Goal: Task Accomplishment & Management: Manage account settings

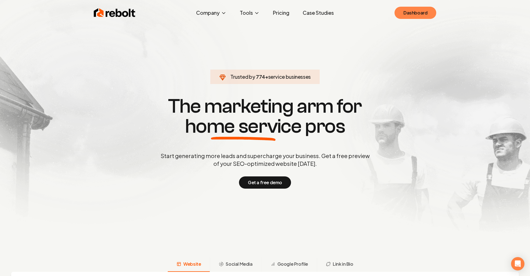
click at [429, 11] on link "Dashboard" at bounding box center [416, 13] width 42 height 12
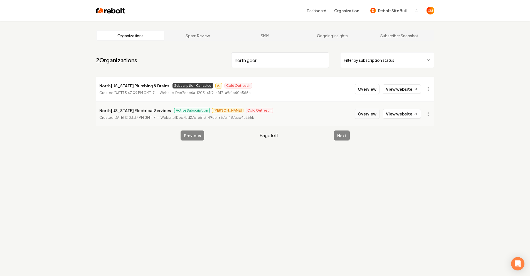
type input "north geor"
click at [363, 114] on button "Overview" at bounding box center [367, 114] width 25 height 10
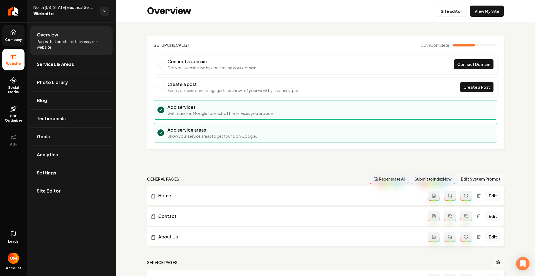
click at [14, 35] on icon at bounding box center [13, 32] width 7 height 7
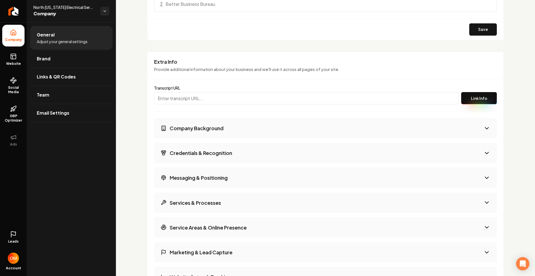
scroll to position [705, 0]
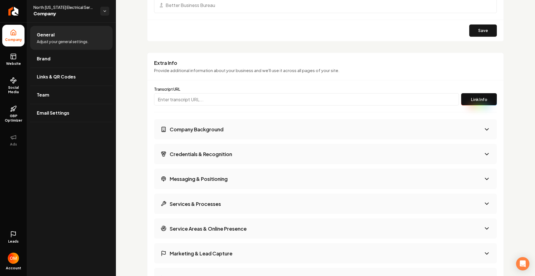
click at [193, 101] on input "Main content area" at bounding box center [306, 99] width 305 height 12
paste input "https://app.fireflies.ai/view/Call-recording-of-404-502-8252-at-2025-10-15-09-3…"
type input "https://app.fireflies.ai/view/Call-recording-of-404-502-8252-at-2025-10-15-09-3…"
click at [478, 101] on button "Link Info" at bounding box center [479, 99] width 36 height 12
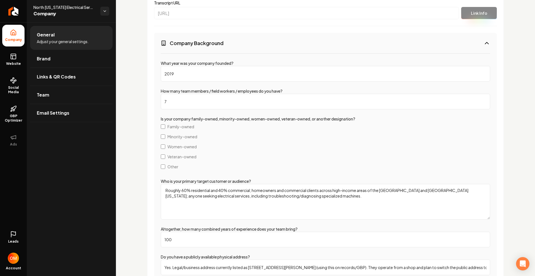
scroll to position [792, 0]
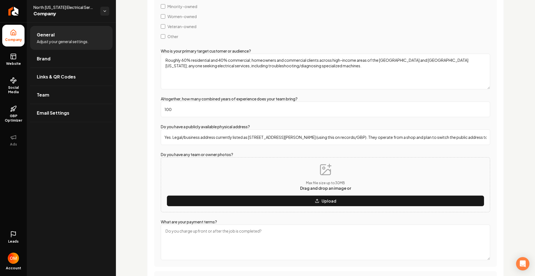
scroll to position [922, 0]
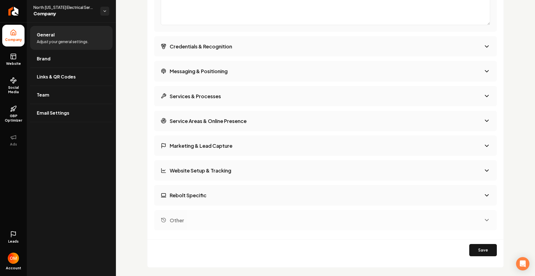
click at [203, 48] on h3 "Credentials & Recognition" at bounding box center [201, 46] width 62 height 7
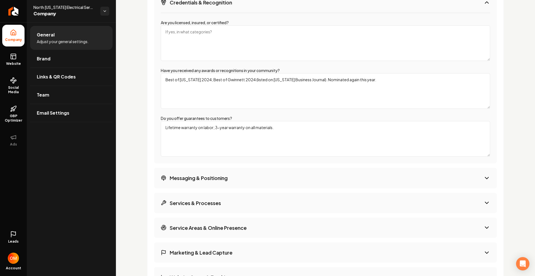
scroll to position [860, 0]
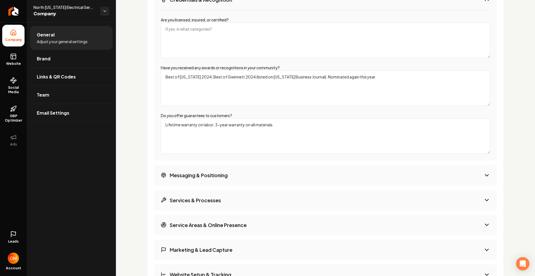
click at [218, 177] on h3 "Messaging & Positioning" at bounding box center [199, 175] width 58 height 7
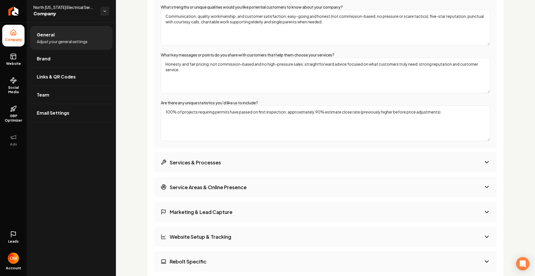
click at [223, 162] on button "Services & Processes" at bounding box center [325, 162] width 342 height 20
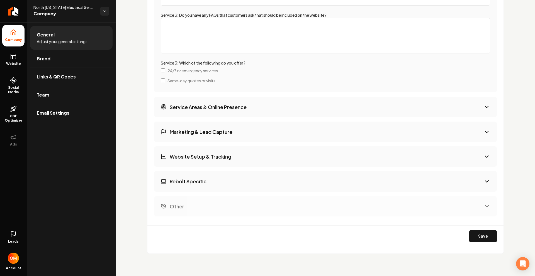
click at [238, 112] on button "Service Areas & Online Presence" at bounding box center [325, 107] width 342 height 20
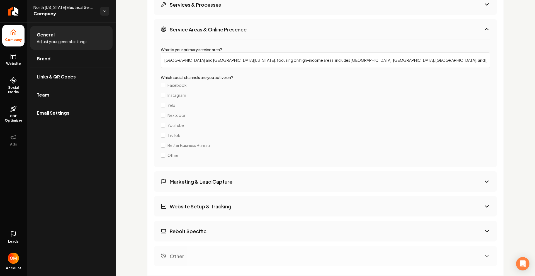
scroll to position [934, 0]
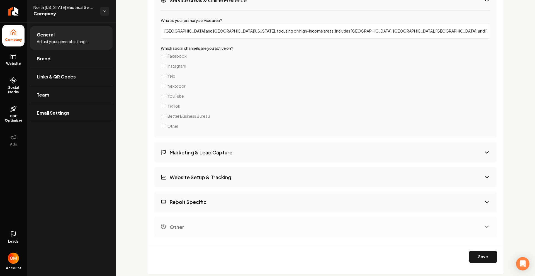
click at [231, 180] on h3 "Website Setup & Tracking" at bounding box center [201, 177] width 62 height 7
select select "***"
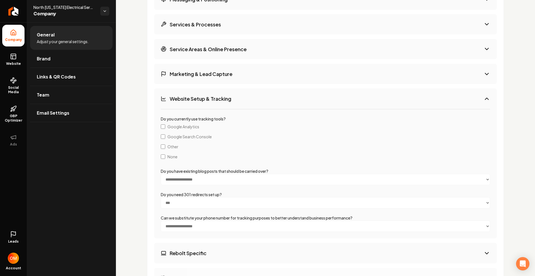
click at [220, 74] on h3 "Marketing & Lead Capture" at bounding box center [201, 73] width 63 height 7
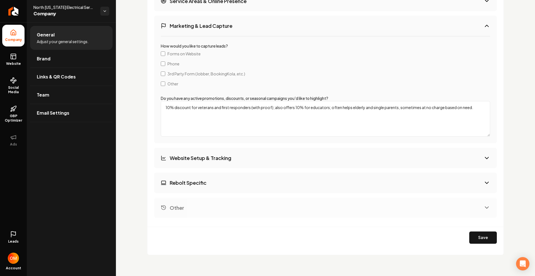
scroll to position [934, 0]
click at [205, 182] on h3 "Rebolt Specific" at bounding box center [188, 181] width 37 height 7
select select "*****"
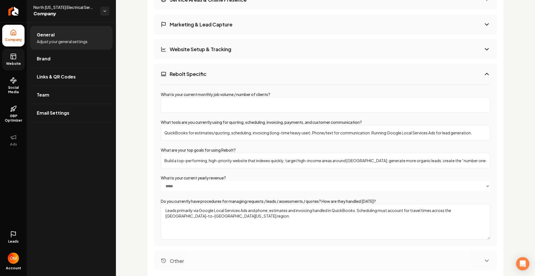
click at [5, 61] on link "Website" at bounding box center [13, 60] width 22 height 22
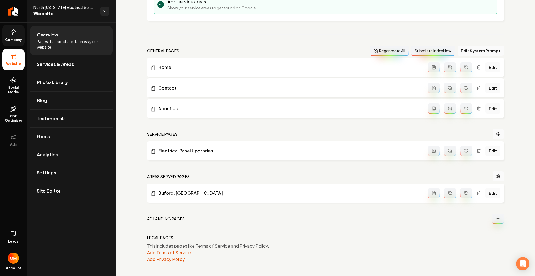
click at [15, 41] on span "Company" at bounding box center [13, 40] width 21 height 4
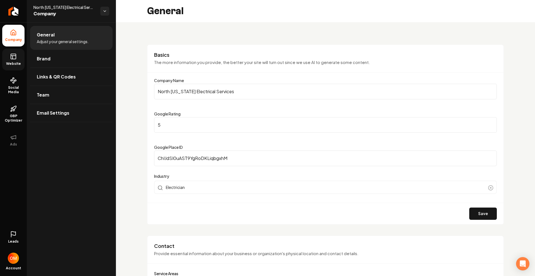
click at [8, 60] on link "Website" at bounding box center [13, 60] width 22 height 22
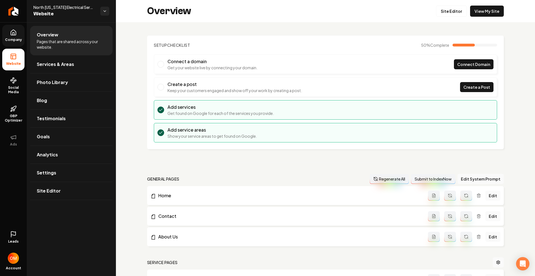
click at [16, 38] on span "Company" at bounding box center [13, 40] width 21 height 4
